Goal: Task Accomplishment & Management: Complete application form

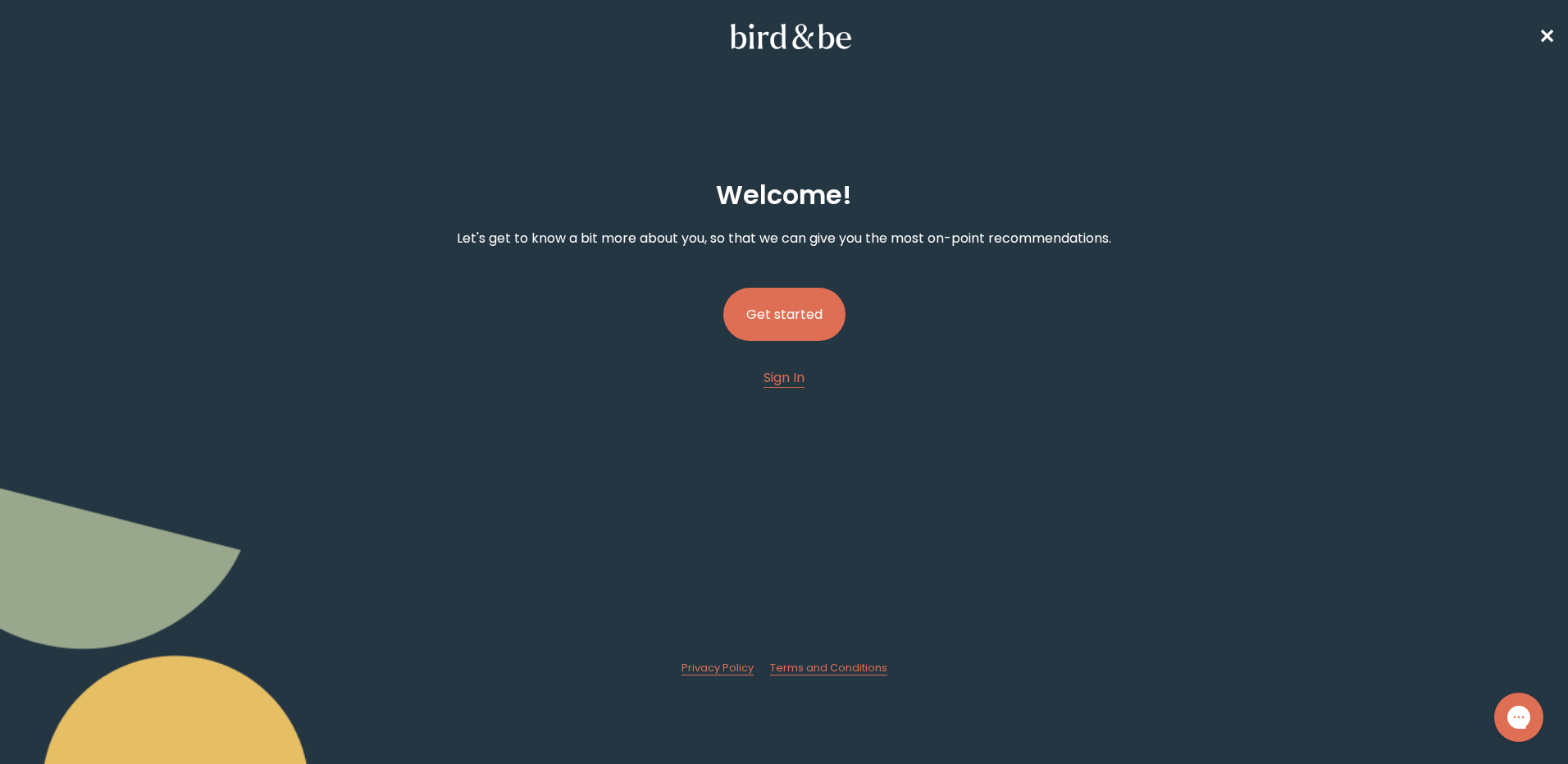
click at [796, 290] on button "Get started" at bounding box center [784, 314] width 122 height 53
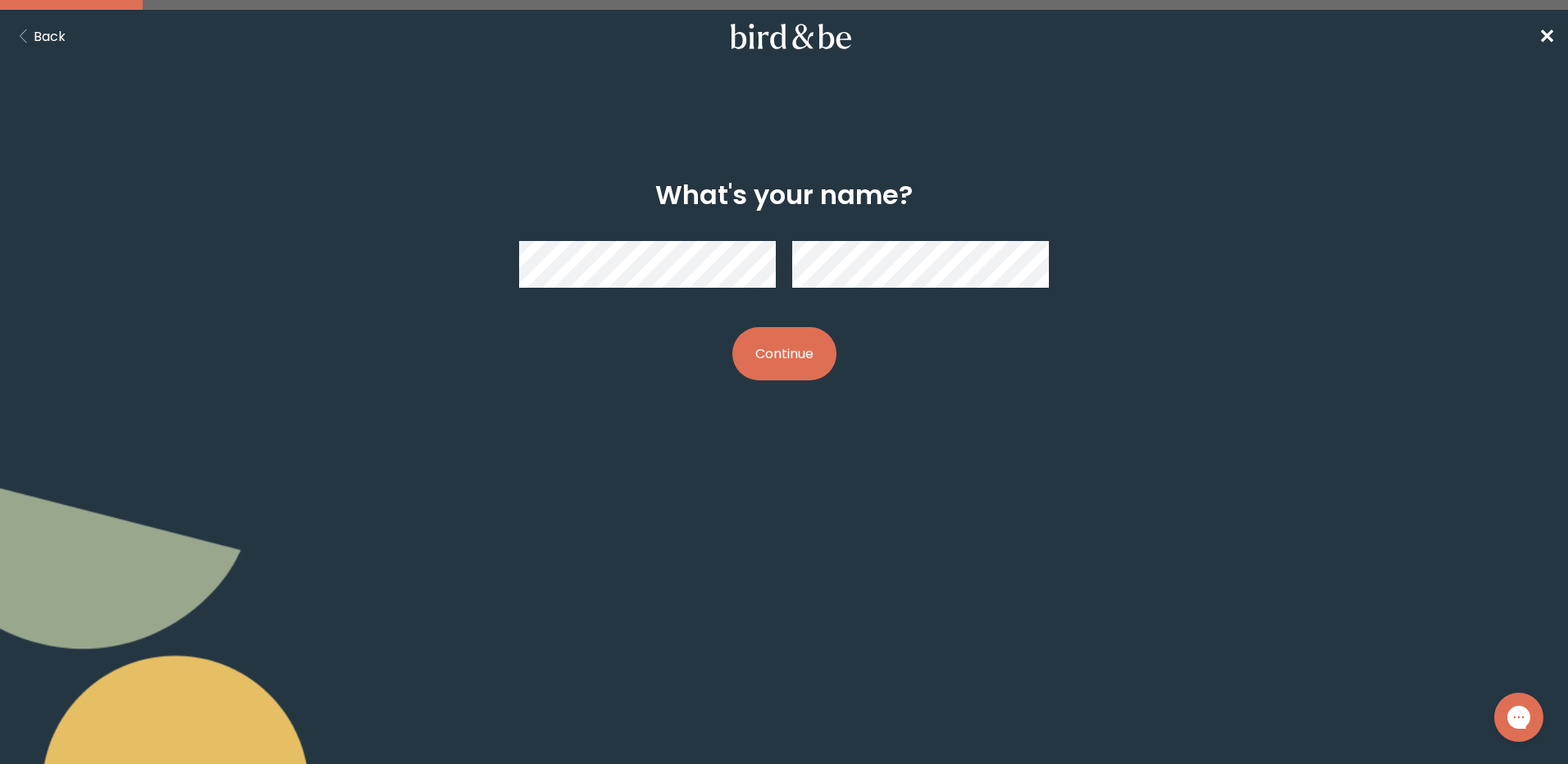
click at [809, 344] on button "Continue" at bounding box center [784, 353] width 104 height 53
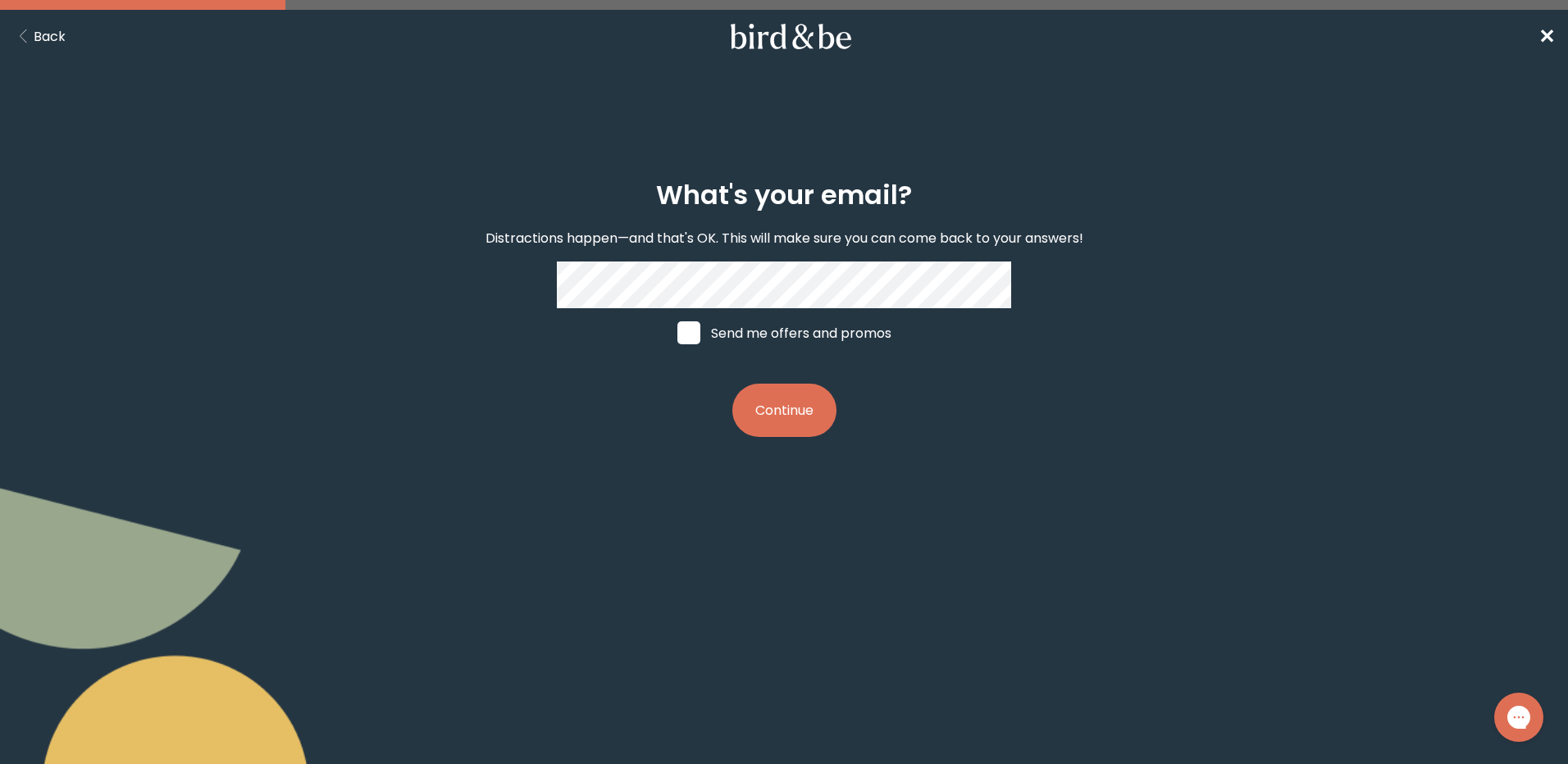
click at [681, 329] on span at bounding box center [688, 333] width 23 height 23
click at [677, 333] on input "Send me offers and promos" at bounding box center [676, 333] width 1 height 1
checkbox input "true"
click at [800, 417] on button "Continue" at bounding box center [784, 410] width 104 height 53
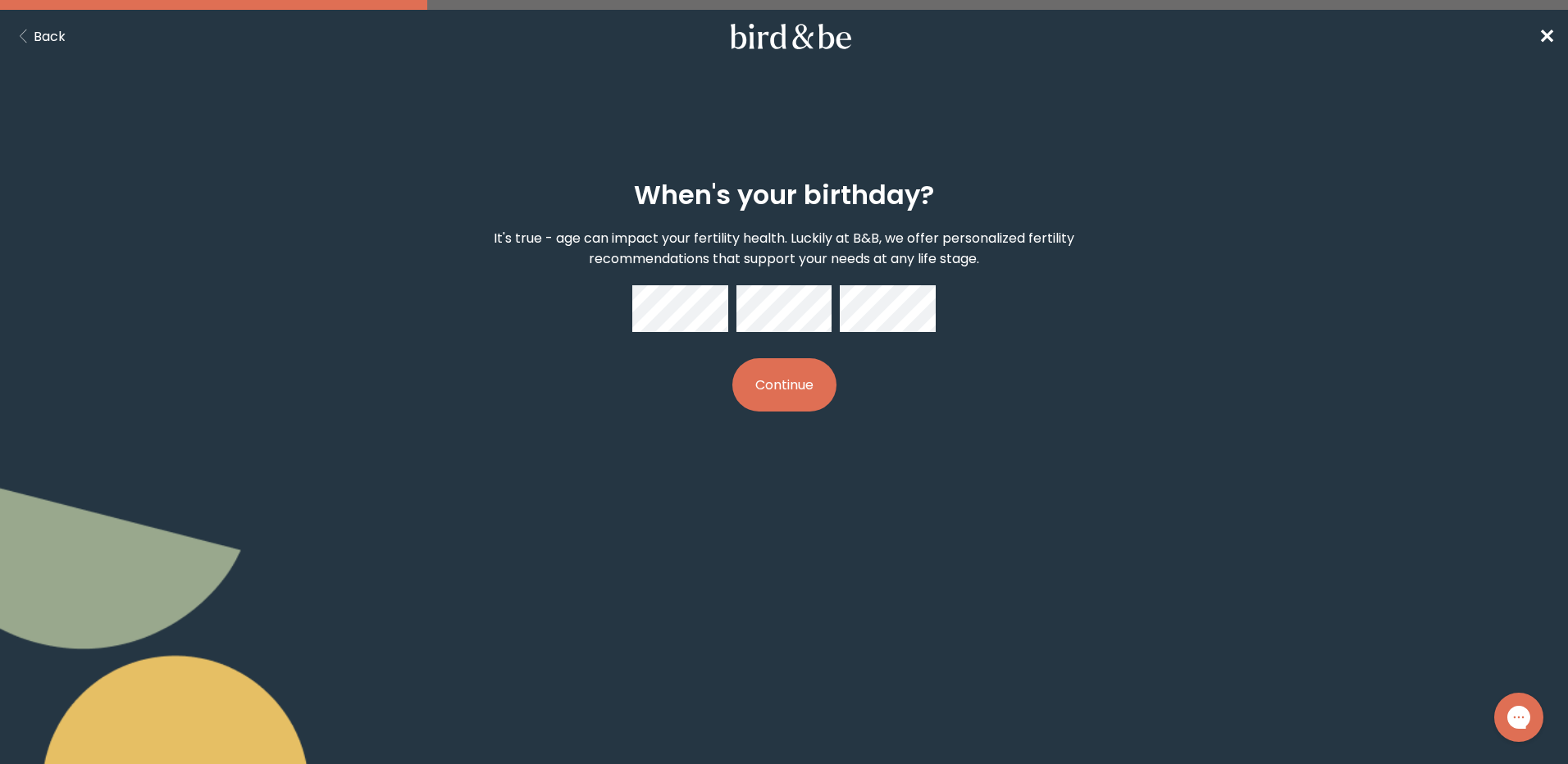
click at [795, 363] on button "Continue" at bounding box center [784, 385] width 104 height 53
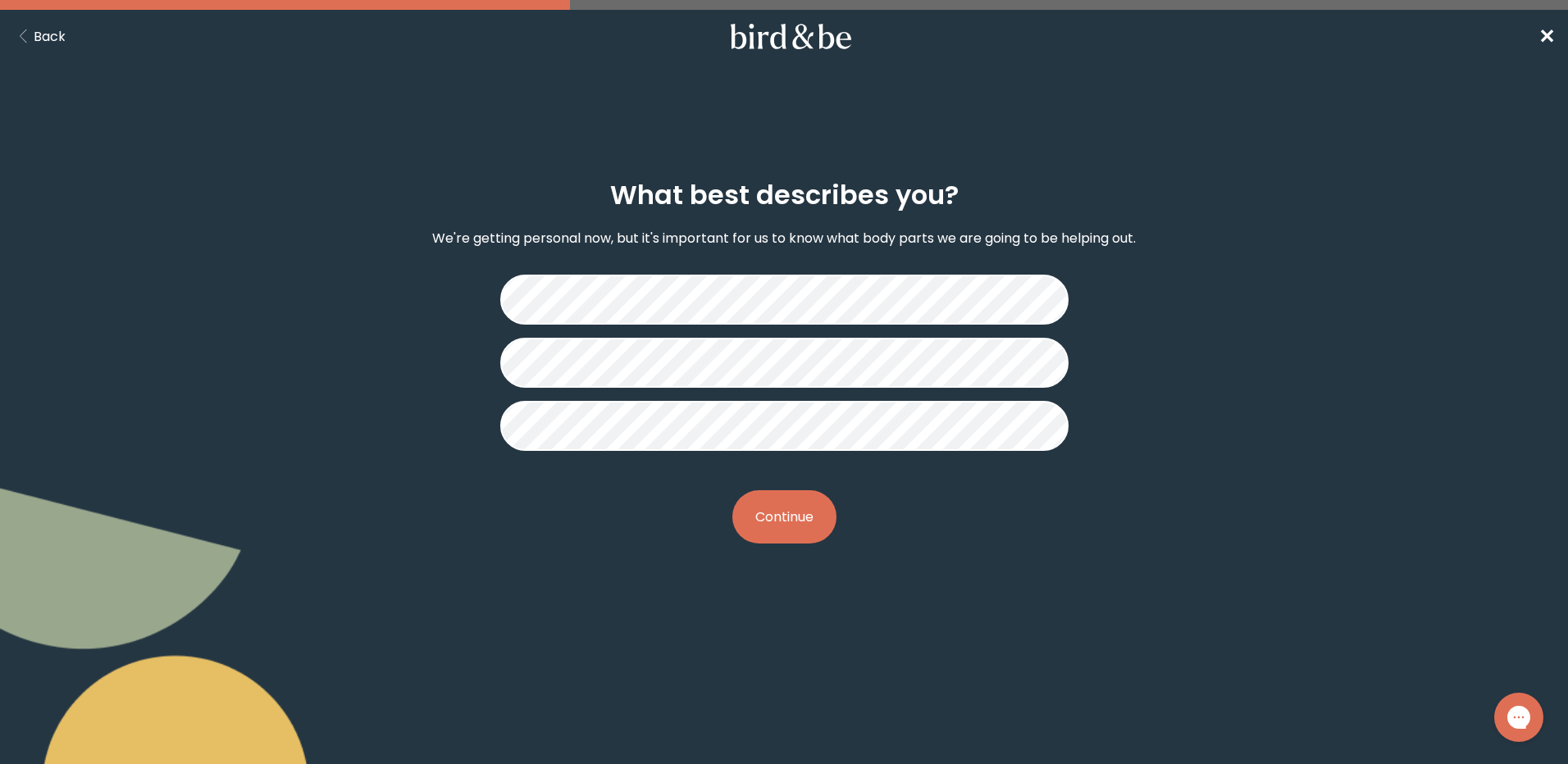
click at [790, 517] on button "Continue" at bounding box center [784, 517] width 104 height 53
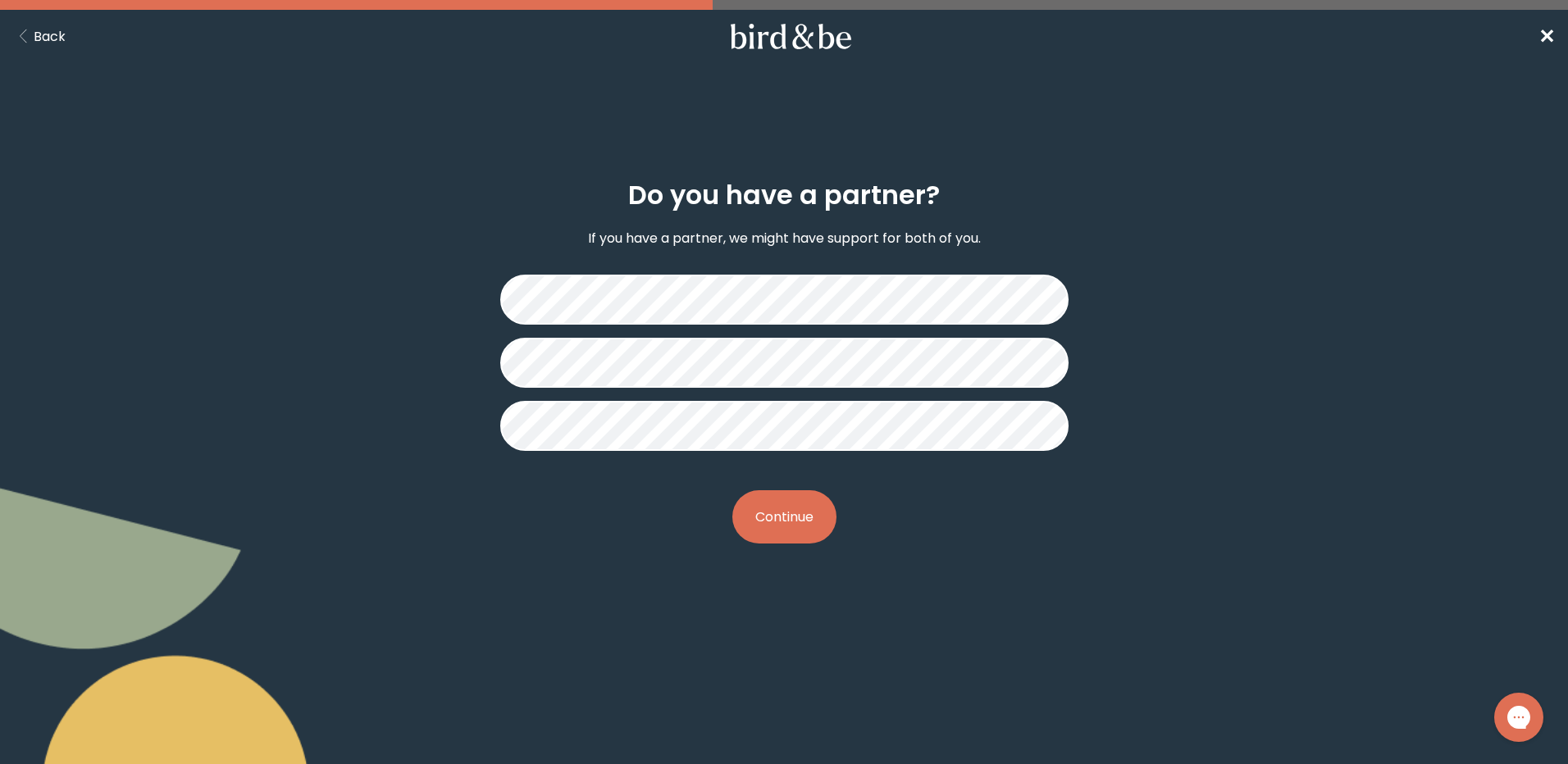
click at [807, 509] on button "Continue" at bounding box center [784, 517] width 104 height 53
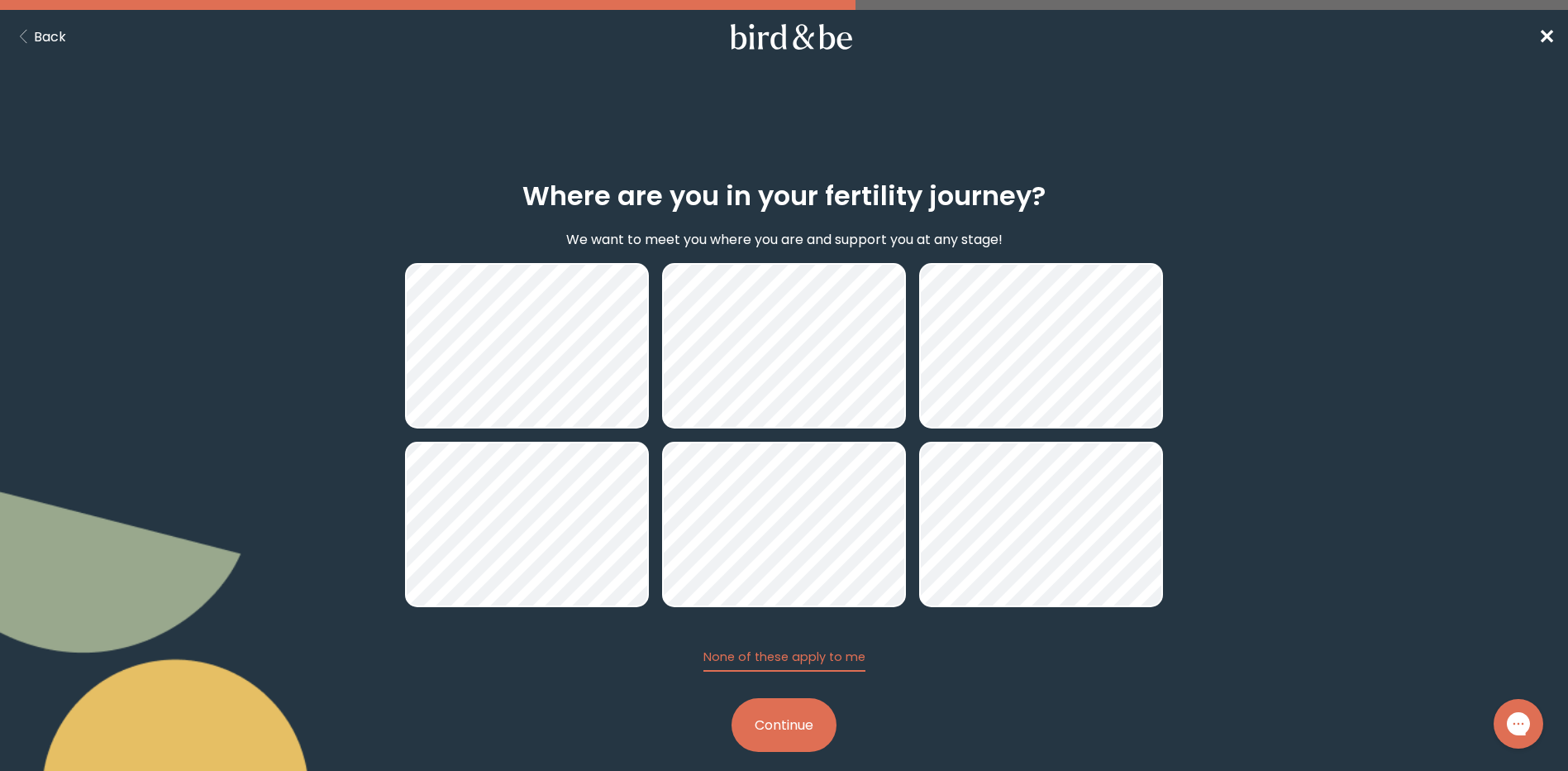
click at [791, 721] on button "Continue" at bounding box center [784, 724] width 105 height 54
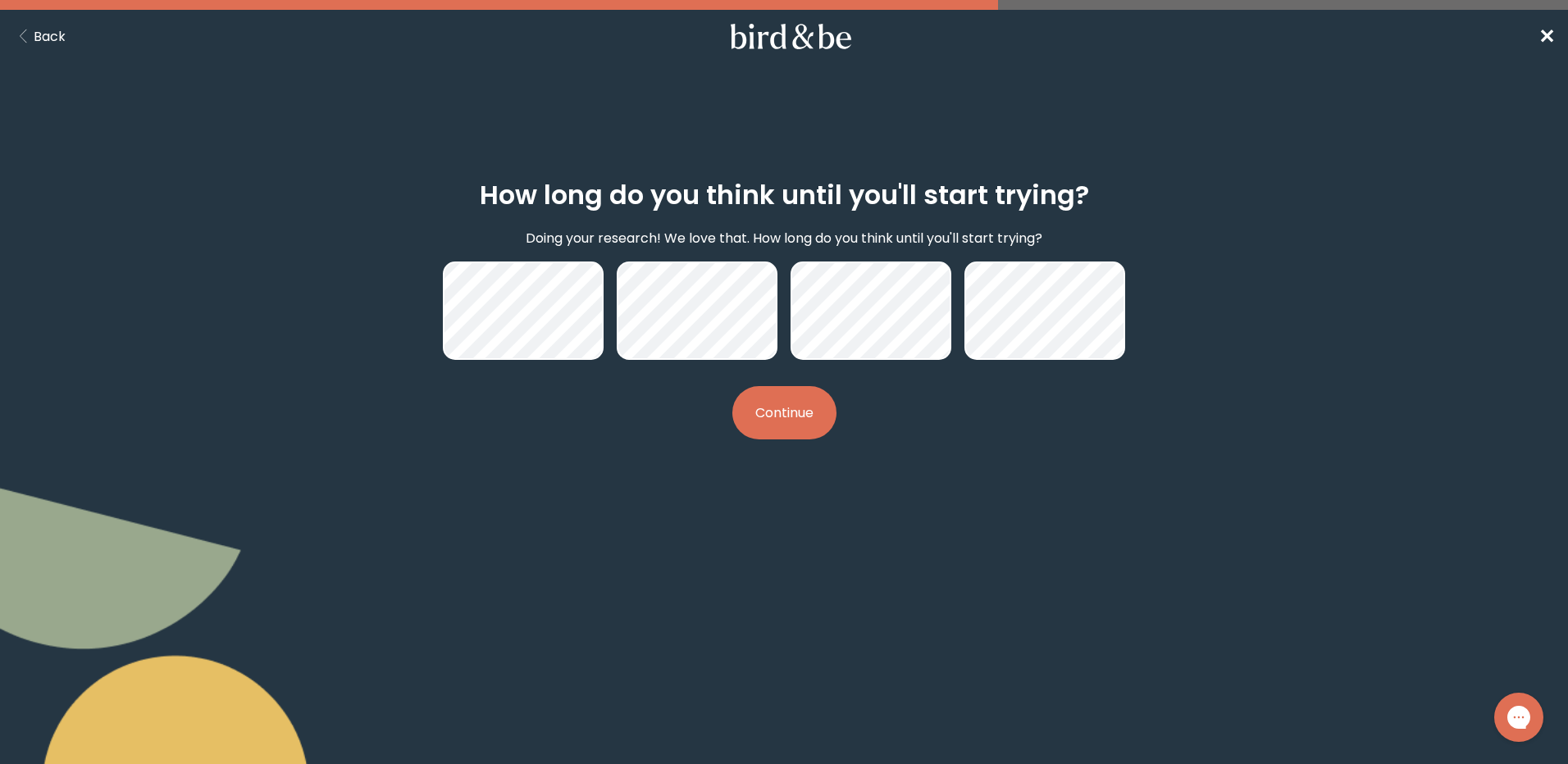
click at [763, 411] on button "Continue" at bounding box center [784, 412] width 104 height 53
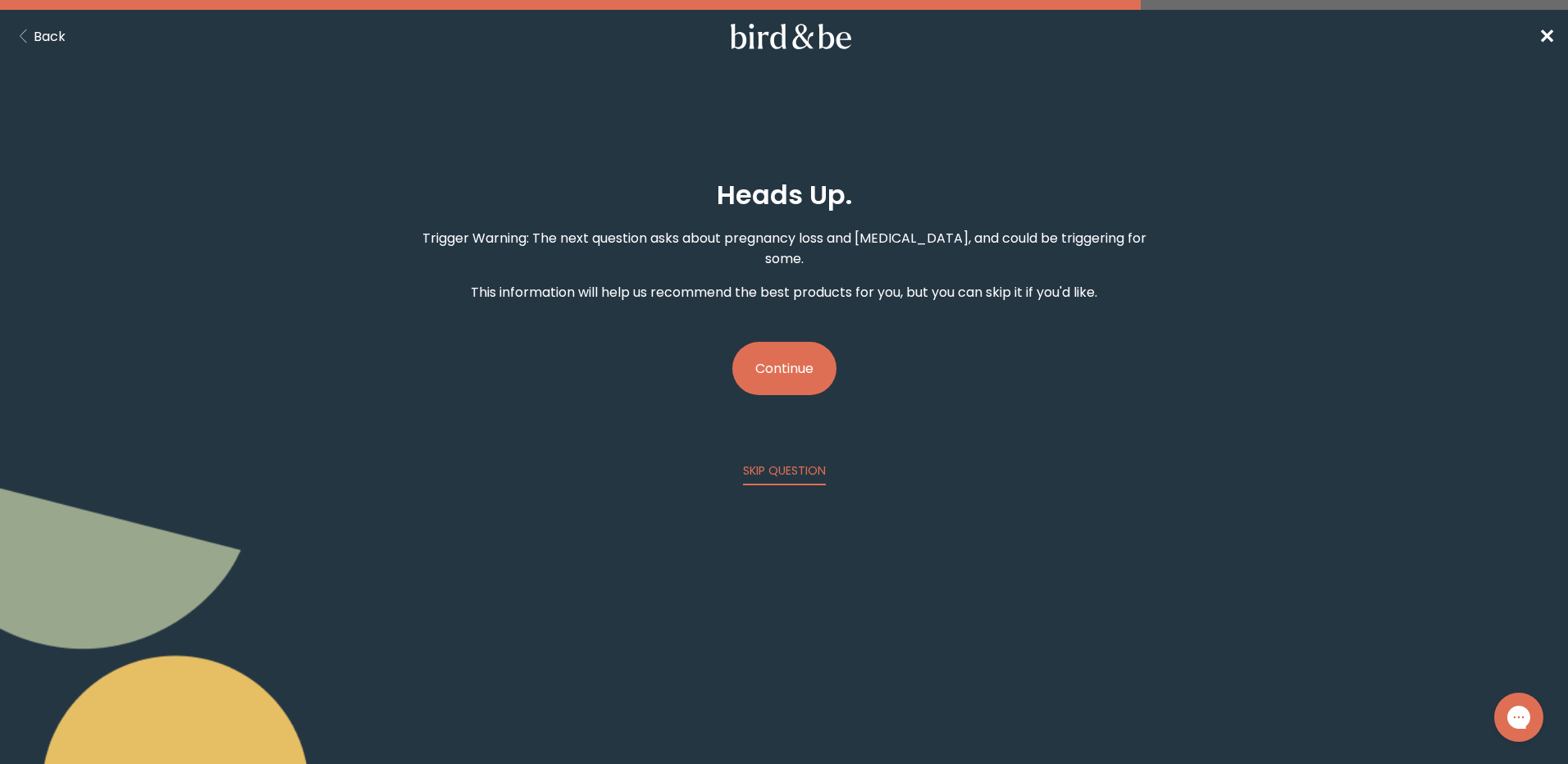
click at [789, 348] on button "Continue" at bounding box center [784, 368] width 104 height 53
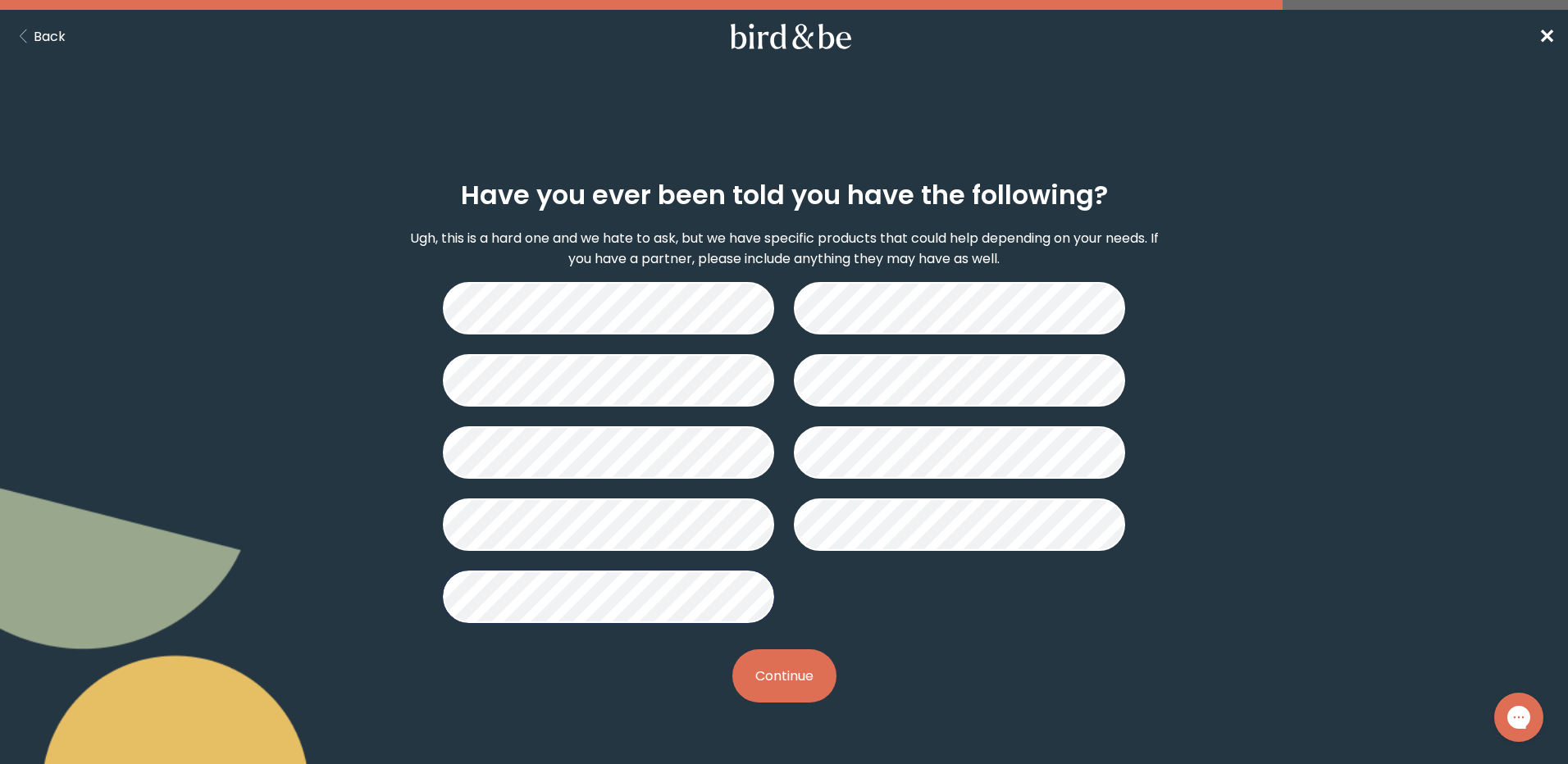
click at [770, 690] on button "Continue" at bounding box center [784, 676] width 104 height 53
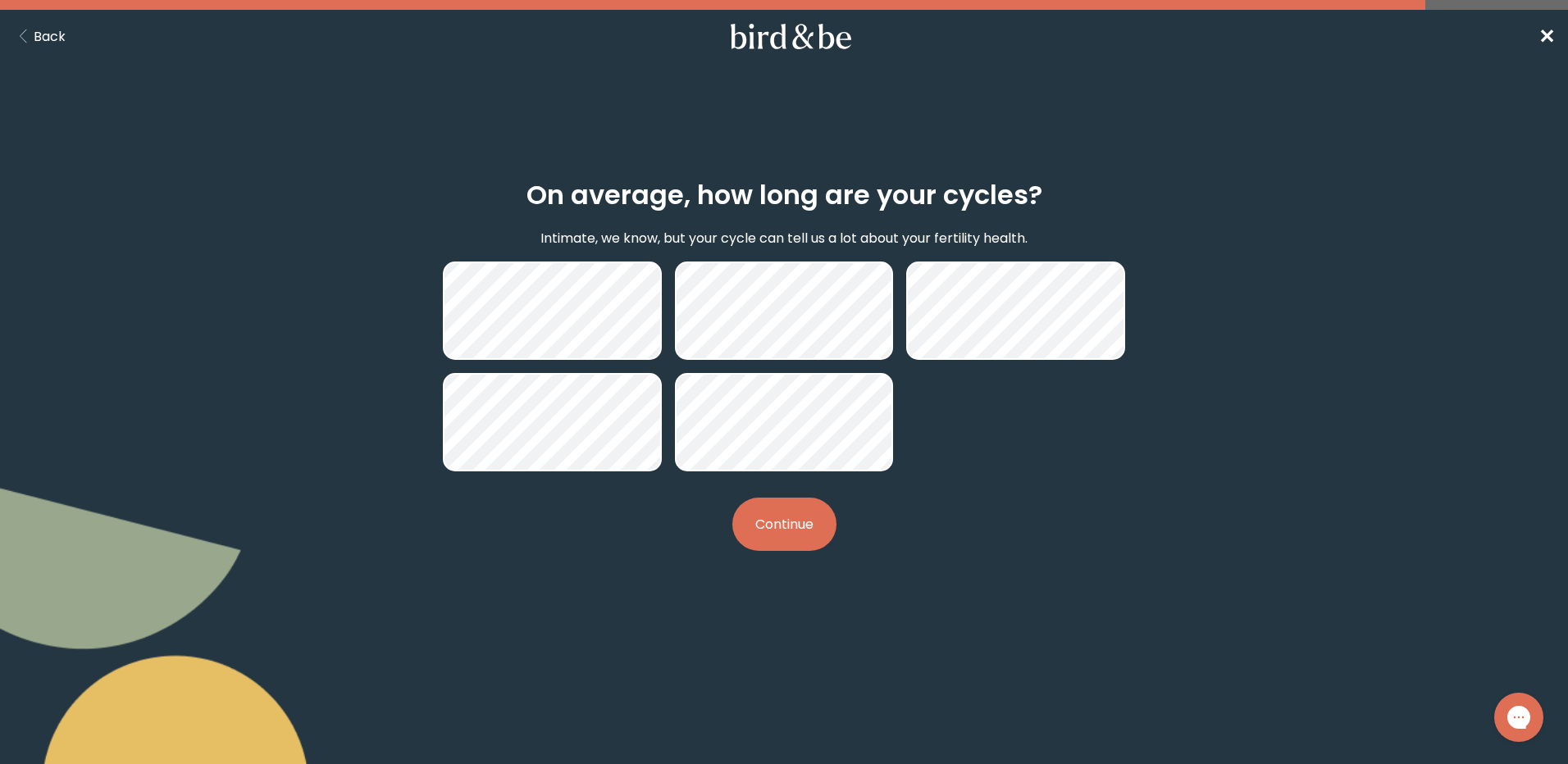
click at [773, 524] on button "Continue" at bounding box center [784, 524] width 104 height 53
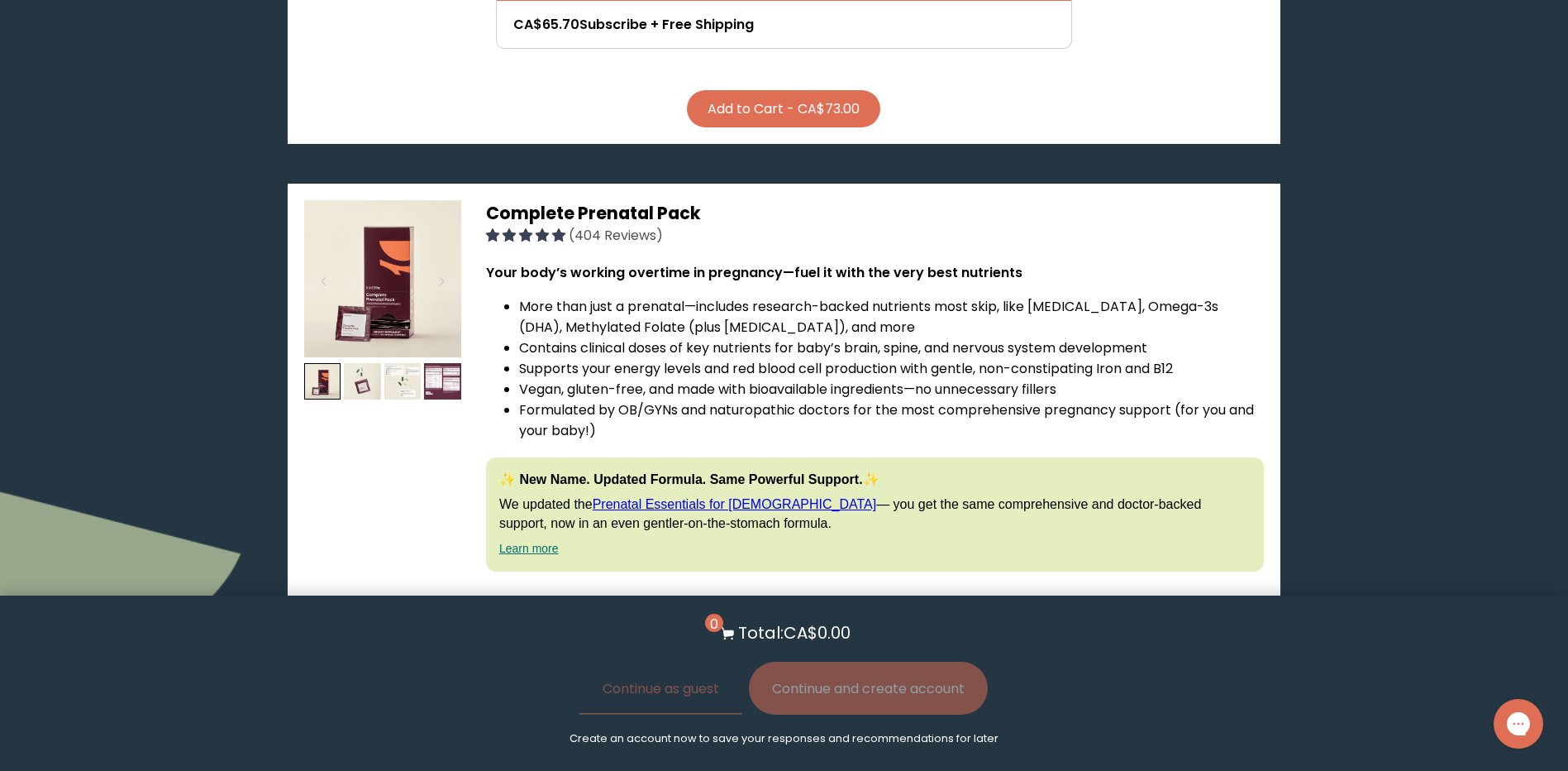
scroll to position [3749, 0]
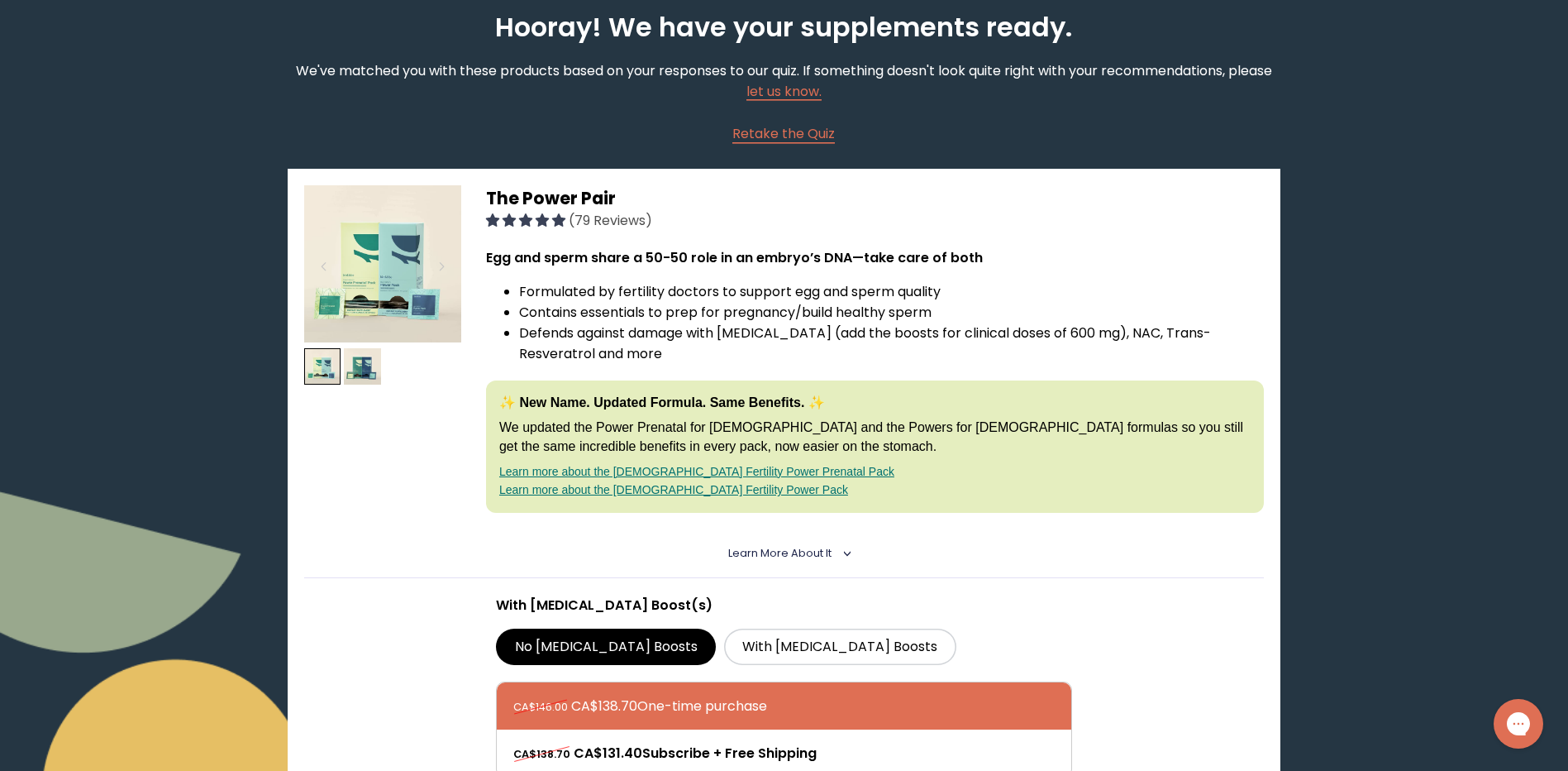
scroll to position [0, 0]
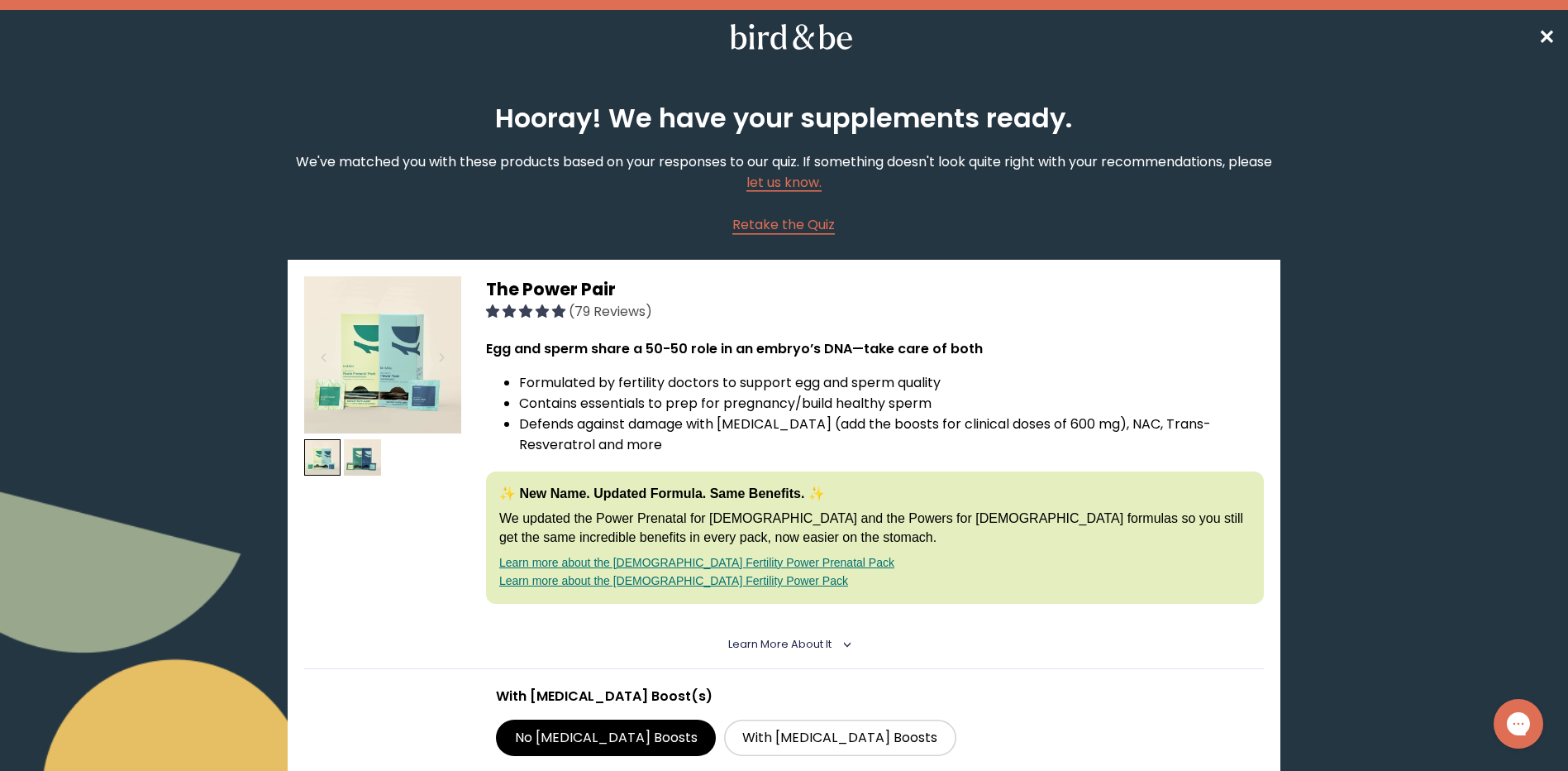
click at [1551, 44] on span "✕" at bounding box center [1546, 37] width 16 height 28
